Goal: Information Seeking & Learning: Compare options

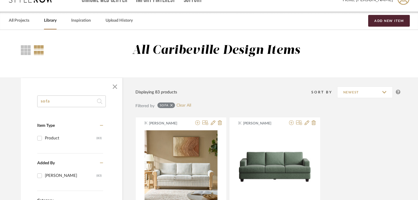
scroll to position [0, 1]
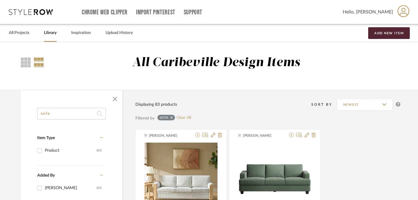
click at [72, 115] on input "sofa" at bounding box center [71, 114] width 69 height 12
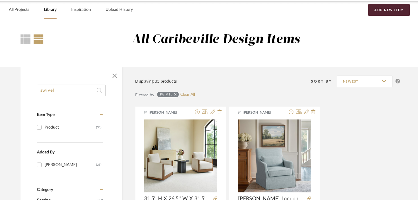
scroll to position [0, 1]
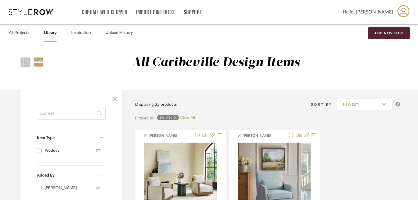
click at [70, 115] on input "swivel" at bounding box center [71, 114] width 69 height 12
type input "s"
type input "largent"
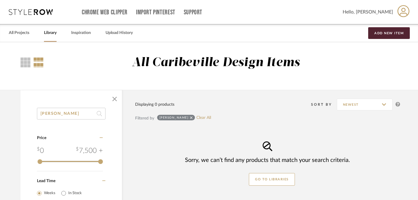
drag, startPoint x: 60, startPoint y: 115, endPoint x: 31, endPoint y: 114, distance: 29.0
click at [31, 114] on div "largent Category Price 0 7,500 + 0 7500 Lead Time Weeks In Stock" at bounding box center [71, 167] width 101 height 119
type input "j"
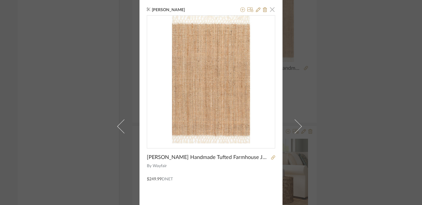
click at [271, 11] on span "button" at bounding box center [273, 10] width 12 height 12
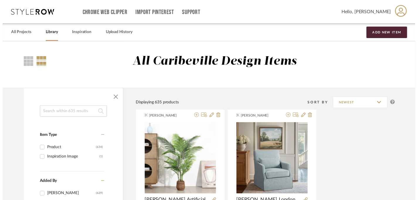
scroll to position [2236, 4]
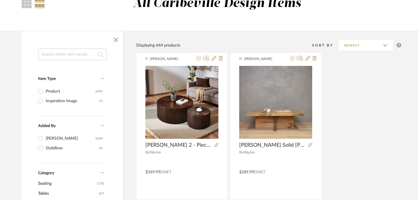
click at [83, 57] on input at bounding box center [72, 55] width 69 height 12
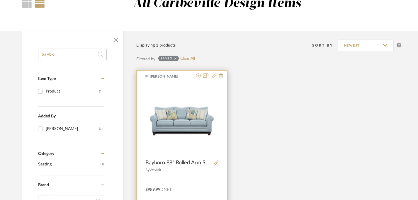
type input "baybo"
click at [213, 77] on icon at bounding box center [214, 76] width 5 height 5
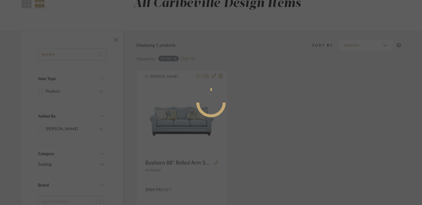
radio input "true"
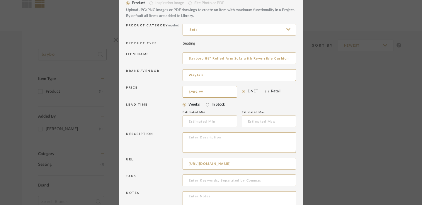
scroll to position [29, 0]
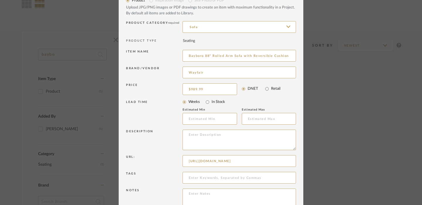
click at [336, 41] on div "Edit Item × Item Type required Product Inspiration Image Site Photo or PDF Uplo…" at bounding box center [211, 102] width 422 height 205
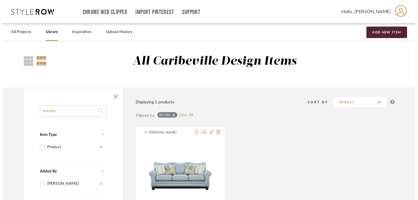
scroll to position [59, 0]
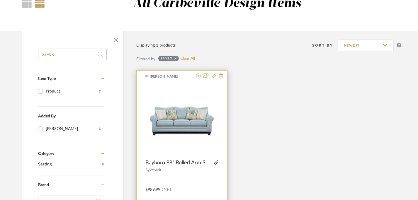
click at [217, 163] on icon at bounding box center [216, 163] width 4 height 4
click at [214, 77] on icon at bounding box center [214, 76] width 5 height 5
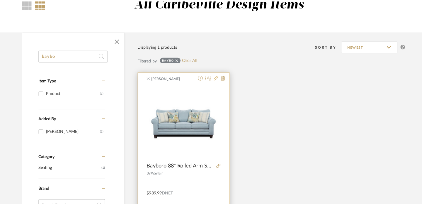
scroll to position [0, 0]
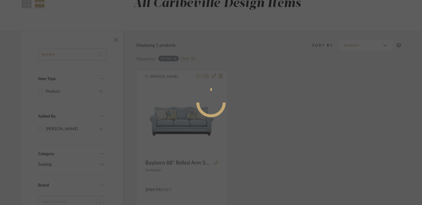
radio input "true"
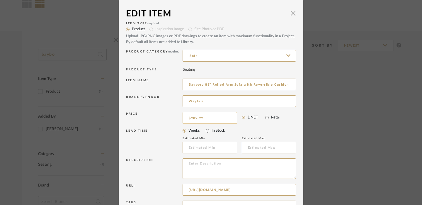
type input "989.99"
click at [206, 118] on input "989.99" at bounding box center [210, 118] width 55 height 12
click at [212, 117] on input "2253.00" at bounding box center [210, 118] width 55 height 12
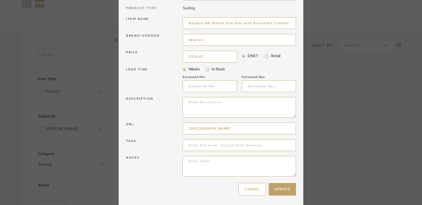
scroll to position [62, 0]
type input "$2,253.67"
click at [285, 192] on button "Update" at bounding box center [282, 188] width 27 height 13
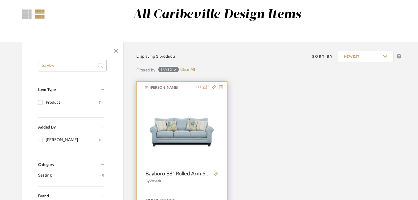
scroll to position [47, 0]
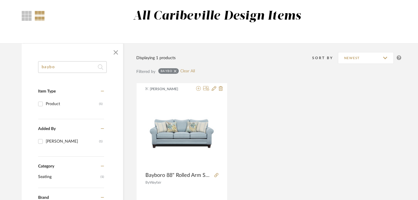
click at [64, 66] on input "baybo" at bounding box center [72, 67] width 69 height 12
type input "b"
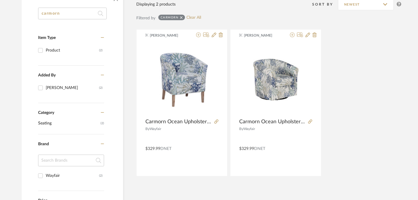
scroll to position [101, 0]
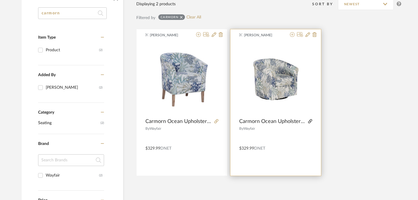
type input "carmorn"
click at [311, 123] on icon at bounding box center [310, 121] width 4 height 4
click at [293, 35] on icon at bounding box center [292, 34] width 5 height 5
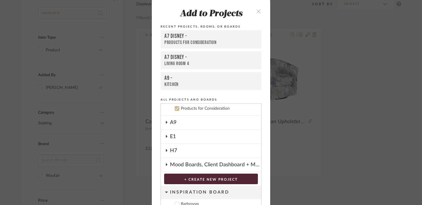
scroll to position [0, 0]
click at [258, 13] on icon "close" at bounding box center [258, 11] width 5 height 5
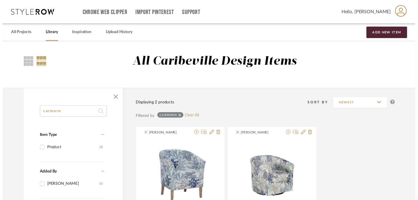
scroll to position [101, 0]
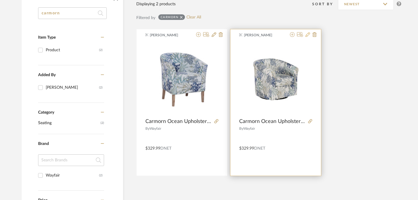
click at [308, 36] on icon at bounding box center [308, 34] width 5 height 5
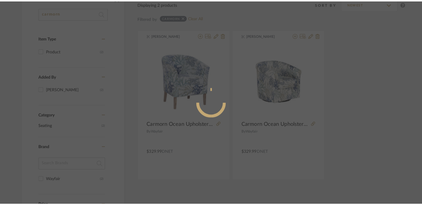
scroll to position [0, 0]
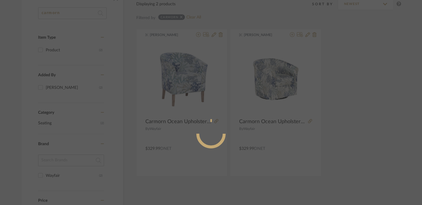
radio input "true"
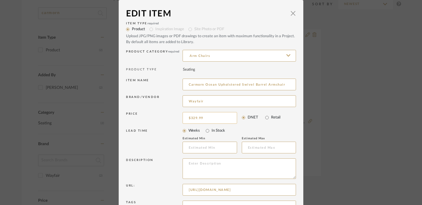
type input "329.99"
click at [209, 118] on input "329.99" at bounding box center [210, 118] width 55 height 12
click at [214, 120] on input "1092.00" at bounding box center [210, 118] width 55 height 12
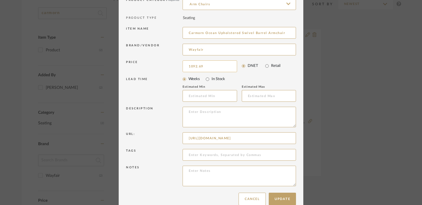
scroll to position [62, 0]
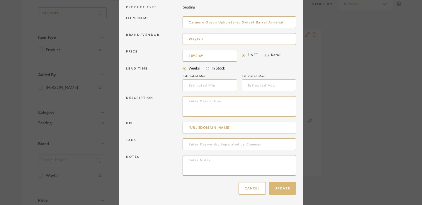
type input "$1,092.69"
click at [277, 189] on button "Update" at bounding box center [282, 188] width 27 height 13
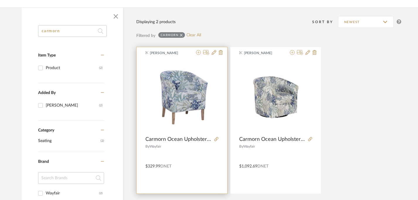
scroll to position [72, 0]
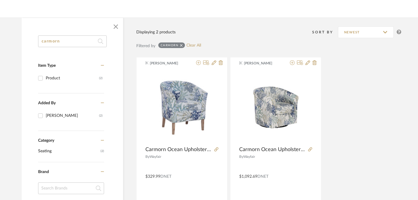
drag, startPoint x: 91, startPoint y: 40, endPoint x: 35, endPoint y: 39, distance: 56.0
click at [35, 40] on div "carmorn Item Type Product (2) Added By Brianne Leiva (2) Category Seating (2) B…" at bounding box center [72, 195] width 101 height 320
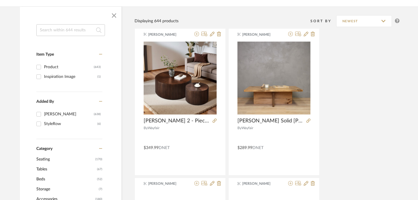
scroll to position [0, 2]
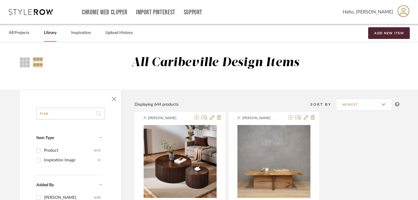
type input "tree"
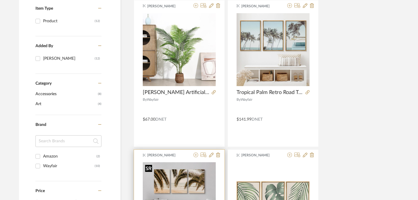
scroll to position [128, 3]
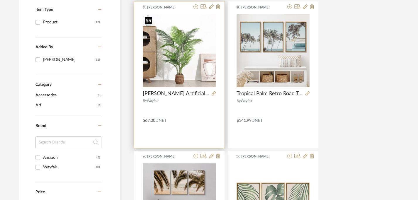
click at [186, 69] on img "0" at bounding box center [179, 50] width 73 height 73
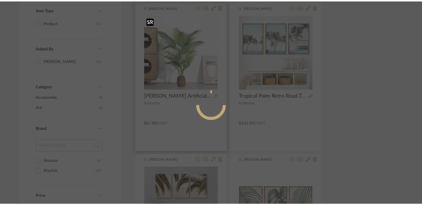
scroll to position [0, 0]
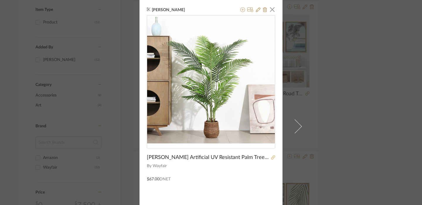
click at [271, 156] on icon at bounding box center [273, 157] width 4 height 4
click at [270, 10] on span "button" at bounding box center [273, 10] width 12 height 12
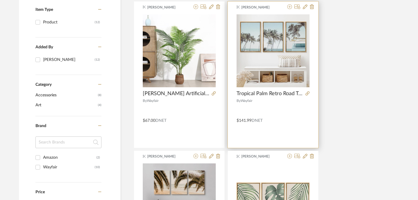
scroll to position [96, 3]
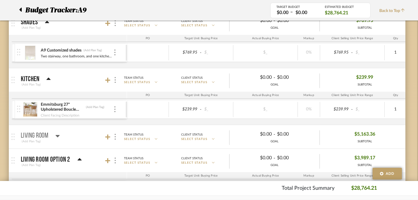
scroll to position [166, 4]
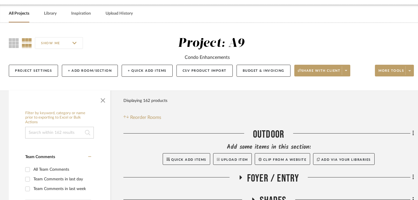
scroll to position [95, 0]
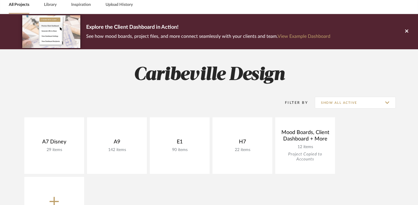
scroll to position [41, 0]
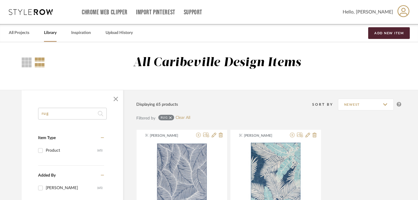
click at [63, 117] on input "rug" at bounding box center [72, 114] width 69 height 12
type input "r"
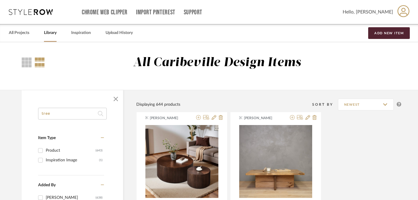
type input "tree"
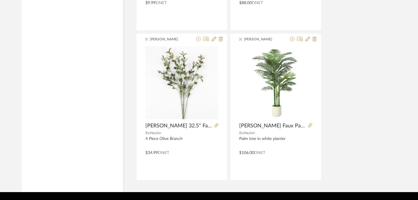
scroll to position [864, 0]
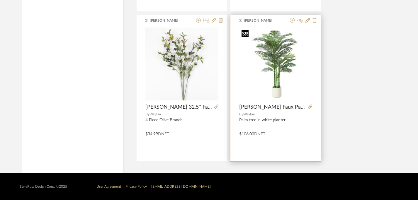
click at [280, 73] on img "0" at bounding box center [275, 64] width 73 height 73
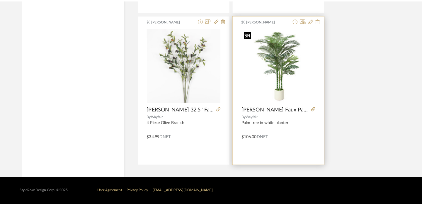
scroll to position [0, 0]
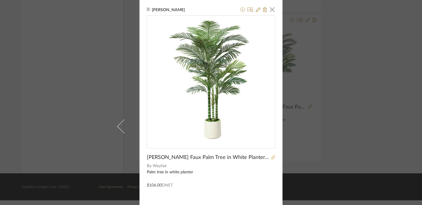
click at [272, 157] on icon at bounding box center [273, 157] width 4 height 4
click at [269, 11] on span "button" at bounding box center [273, 10] width 12 height 12
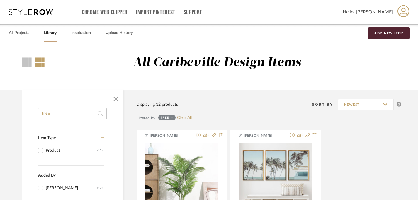
drag, startPoint x: 91, startPoint y: 114, endPoint x: 24, endPoint y: 113, distance: 66.9
type input "Magnolia"
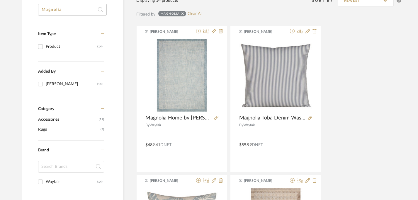
scroll to position [105, 0]
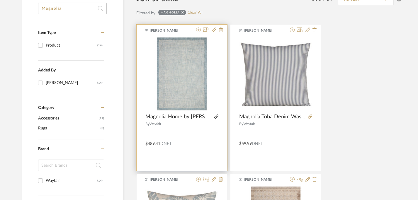
click at [217, 117] on icon at bounding box center [216, 117] width 4 height 4
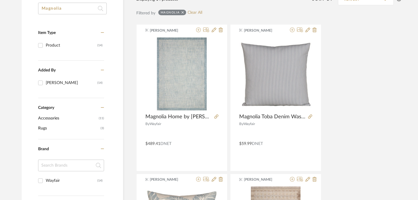
drag, startPoint x: 83, startPoint y: 11, endPoint x: 9, endPoint y: 11, distance: 73.3
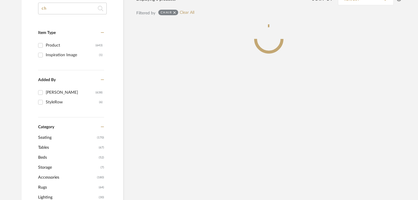
type input "c"
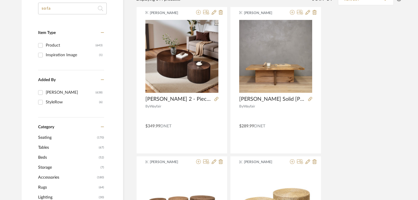
type input "sofa"
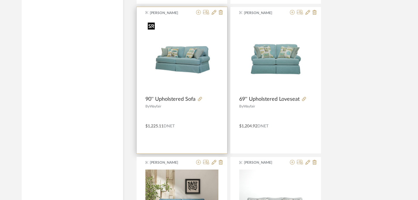
scroll to position [1922, 0]
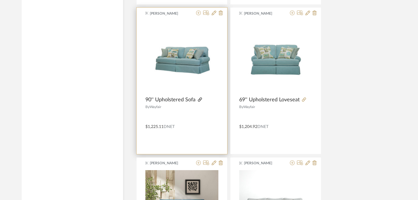
click at [201, 99] on icon at bounding box center [200, 100] width 4 height 4
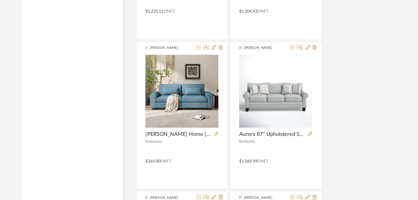
scroll to position [2037, 0]
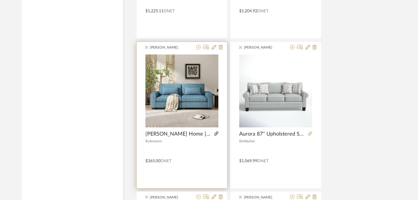
click at [217, 133] on icon at bounding box center [216, 134] width 4 height 4
click at [199, 120] on img "0" at bounding box center [181, 91] width 73 height 73
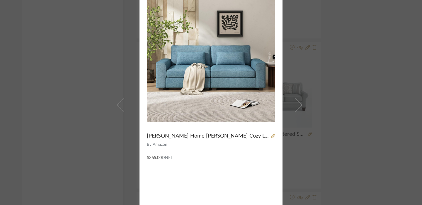
scroll to position [28, 0]
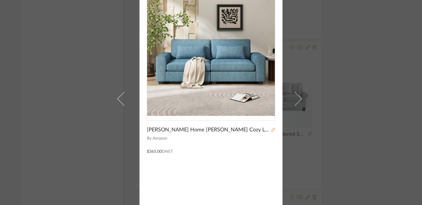
click at [271, 131] on icon at bounding box center [273, 130] width 4 height 4
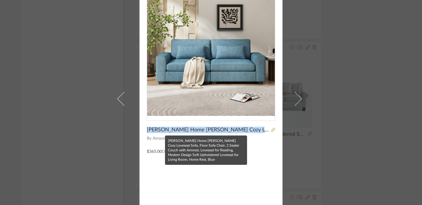
drag, startPoint x: 145, startPoint y: 128, endPoint x: 256, endPoint y: 131, distance: 110.3
click at [256, 131] on span "Christopher Knight Home Bacho Cozy Loveseat Sofa, Floor Sofa Chair, 2 Seater Co…" at bounding box center [208, 130] width 123 height 6
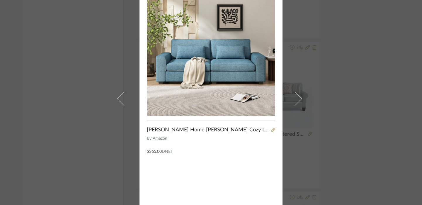
click at [319, 63] on div "Brianne Leiva × Christopher Knight Home Bacho Cozy Loveseat Sofa, Floor Sofa Ch…" at bounding box center [211, 102] width 422 height 205
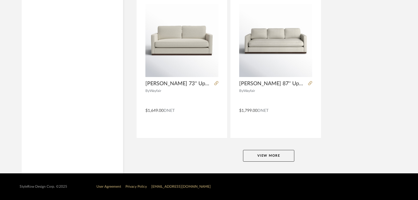
scroll to position [2688, 0]
click at [275, 155] on button "View More" at bounding box center [268, 156] width 51 height 12
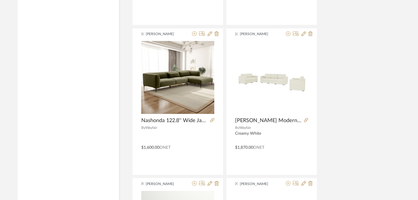
scroll to position [4748, 4]
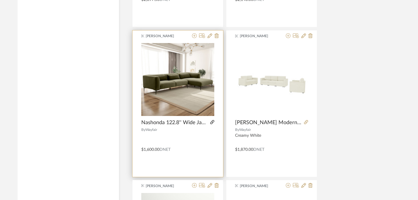
click at [212, 122] on icon at bounding box center [212, 122] width 4 height 4
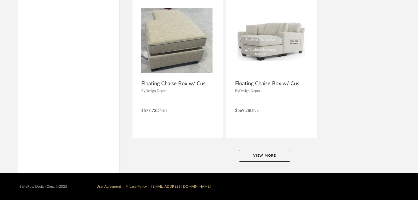
scroll to position [5387, 4]
click at [250, 155] on button "View More" at bounding box center [264, 156] width 51 height 12
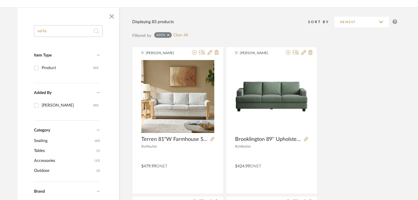
scroll to position [0, 4]
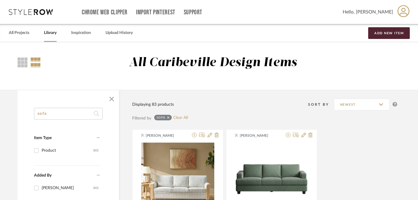
click at [59, 115] on input "sofa" at bounding box center [68, 114] width 69 height 12
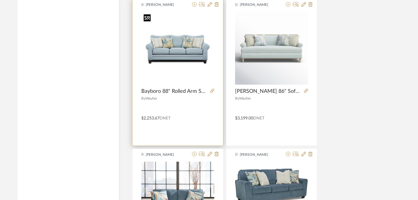
scroll to position [1480, 4]
click at [213, 90] on icon at bounding box center [212, 91] width 4 height 4
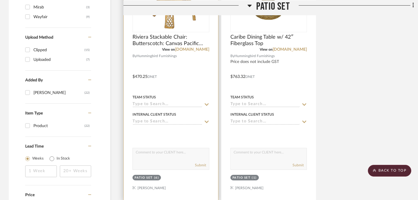
scroll to position [496, 0]
